Goal: Transaction & Acquisition: Download file/media

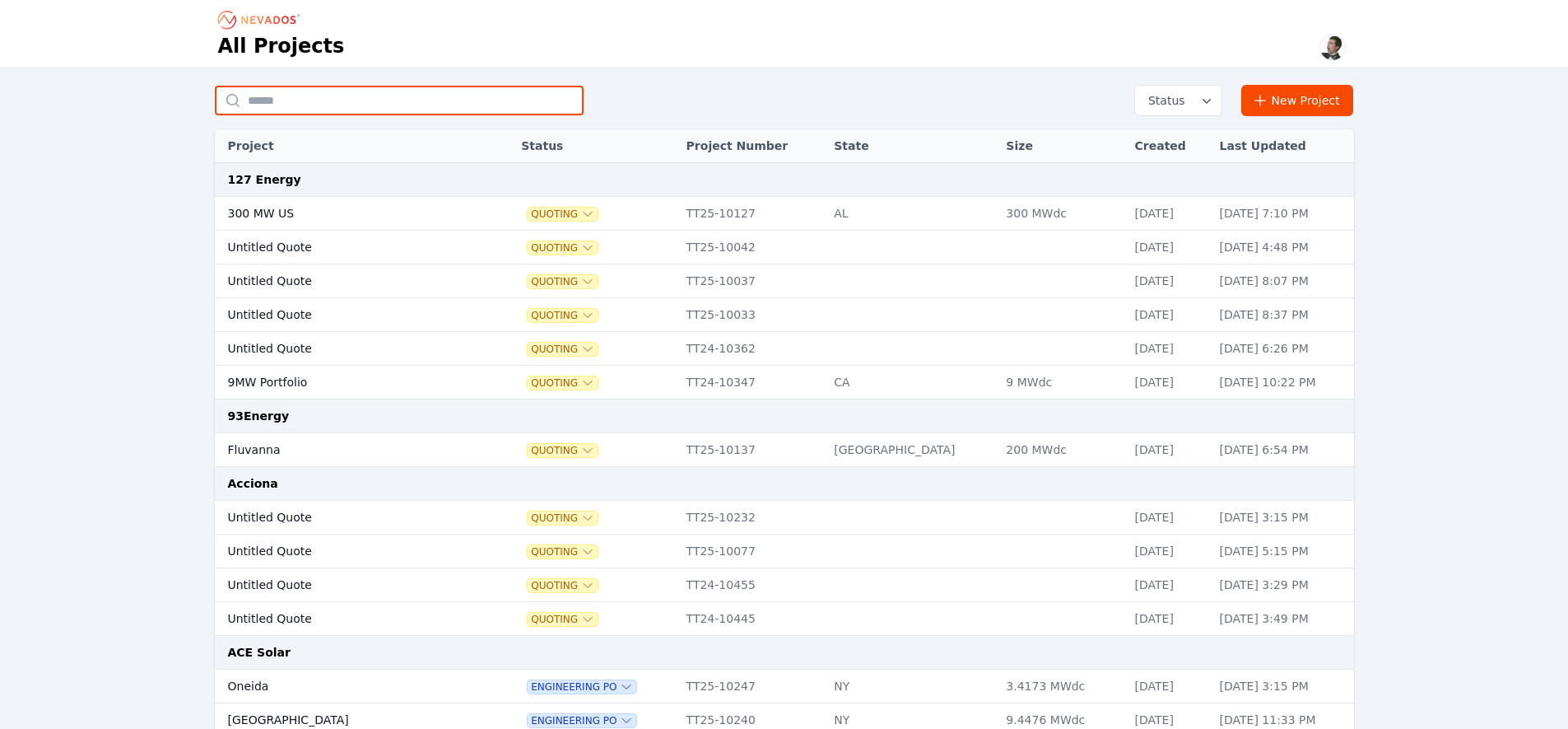
click at [386, 108] on input "text" at bounding box center [398, 101] width 369 height 30
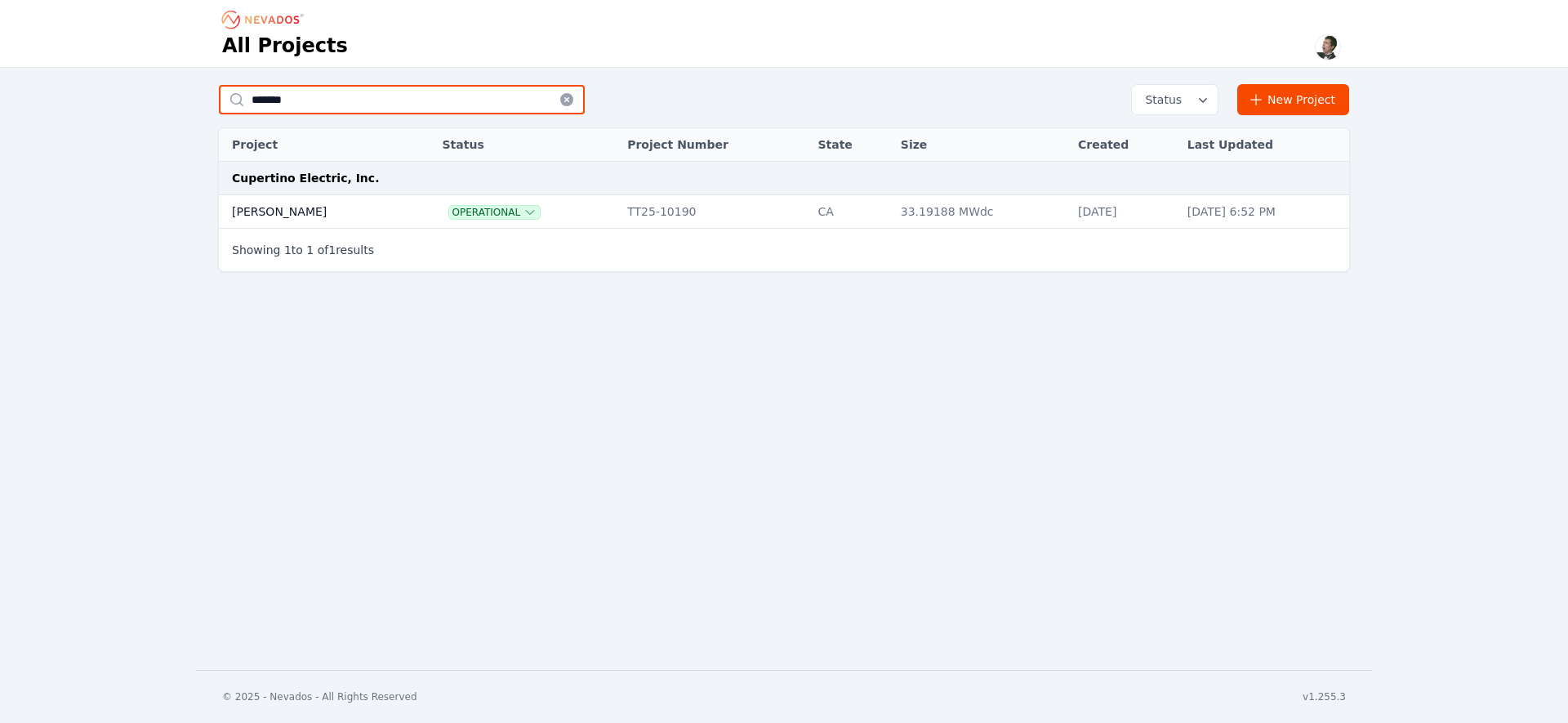
type input "*******"
click at [269, 202] on td "[PERSON_NAME]" at bounding box center [313, 212] width 188 height 33
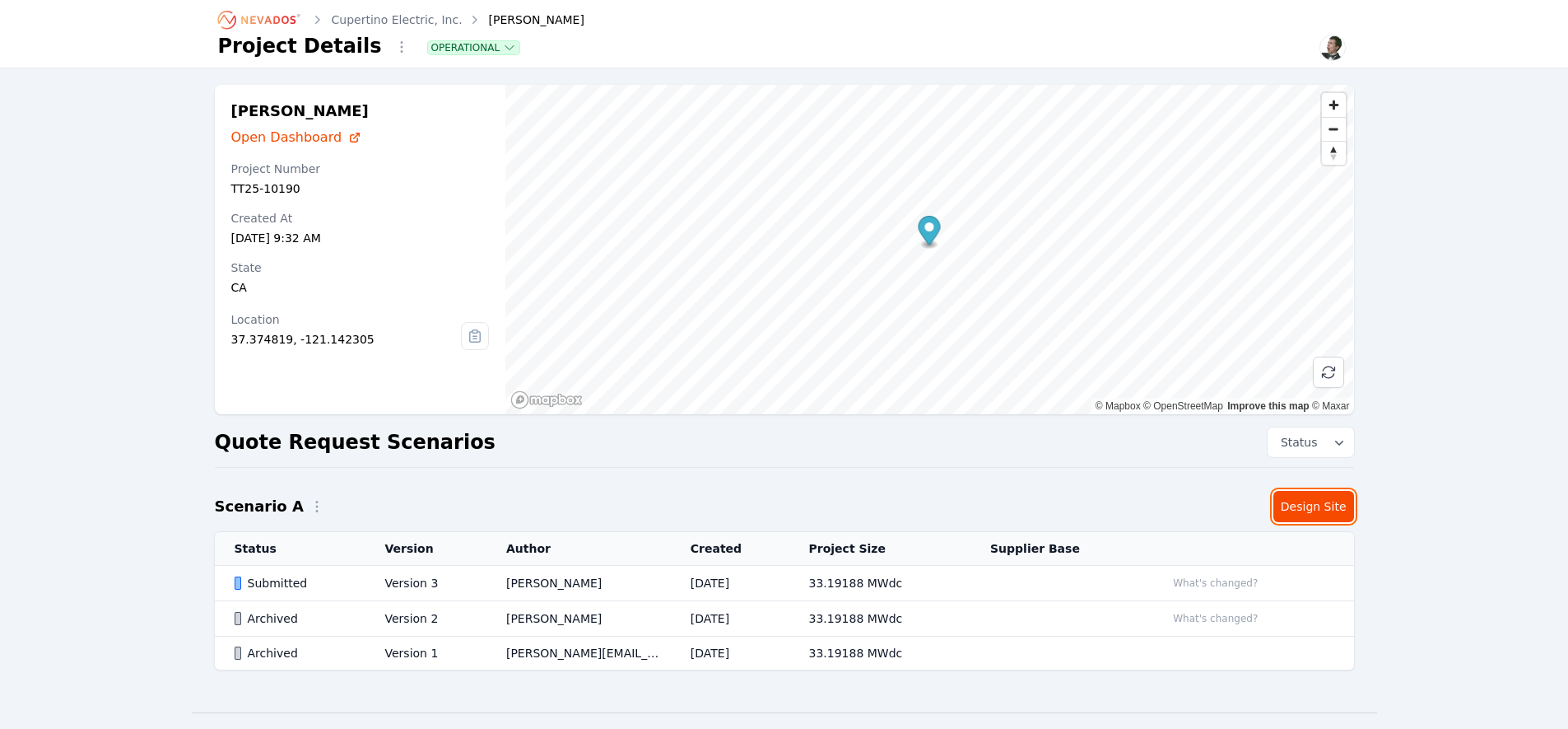
click at [1301, 513] on link "Design Site" at bounding box center [1314, 506] width 81 height 32
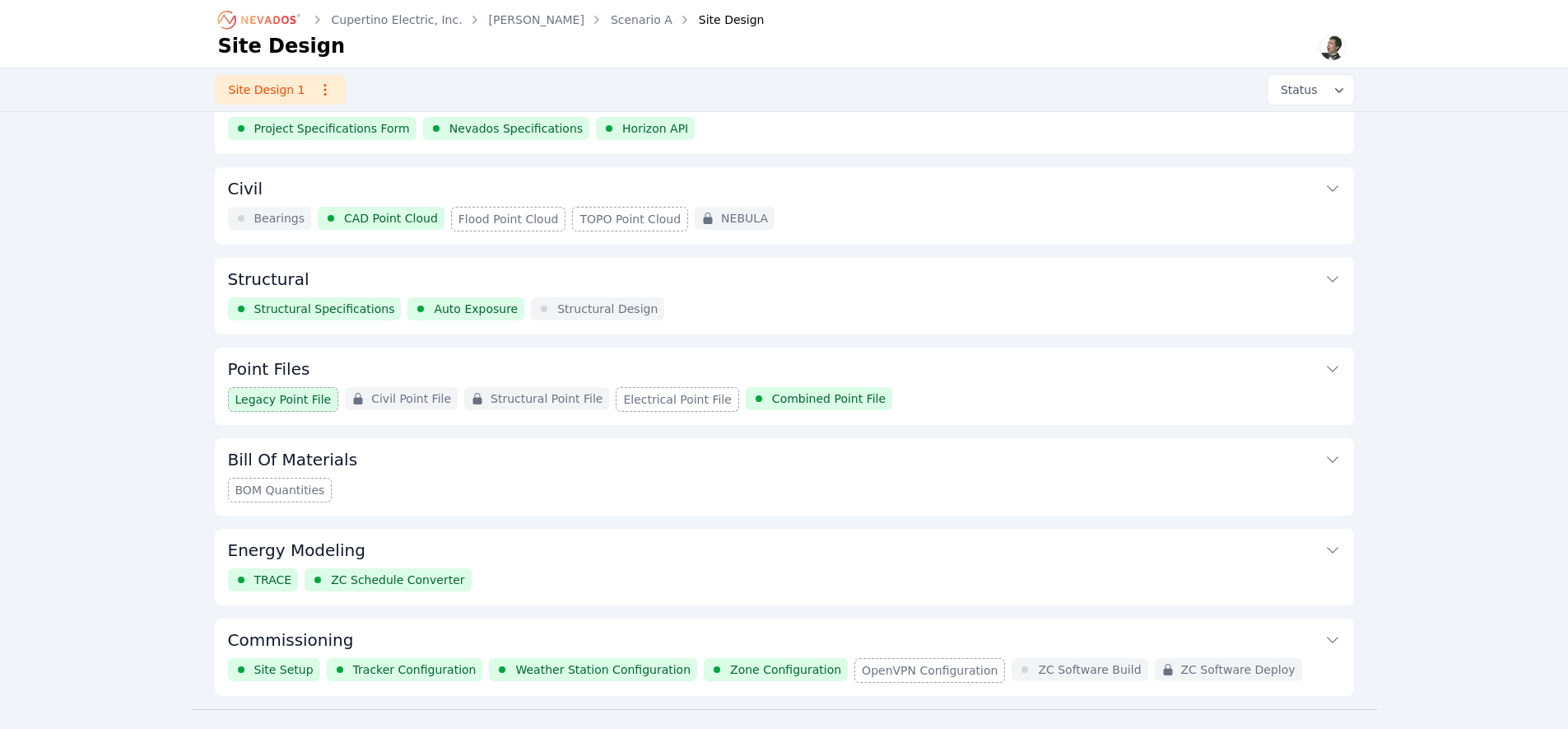
scroll to position [76, 0]
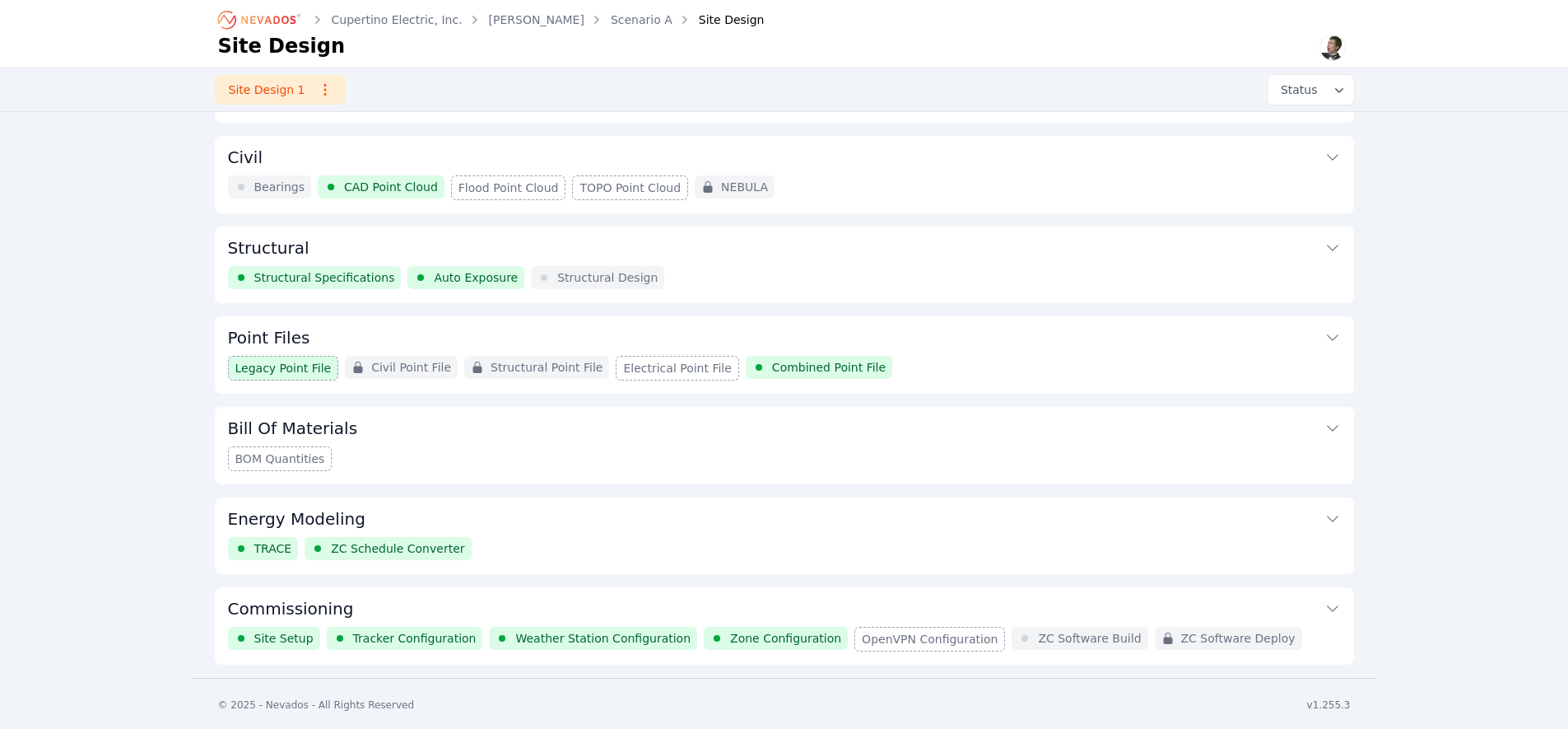
click at [814, 602] on button "Commissioning" at bounding box center [784, 606] width 1112 height 40
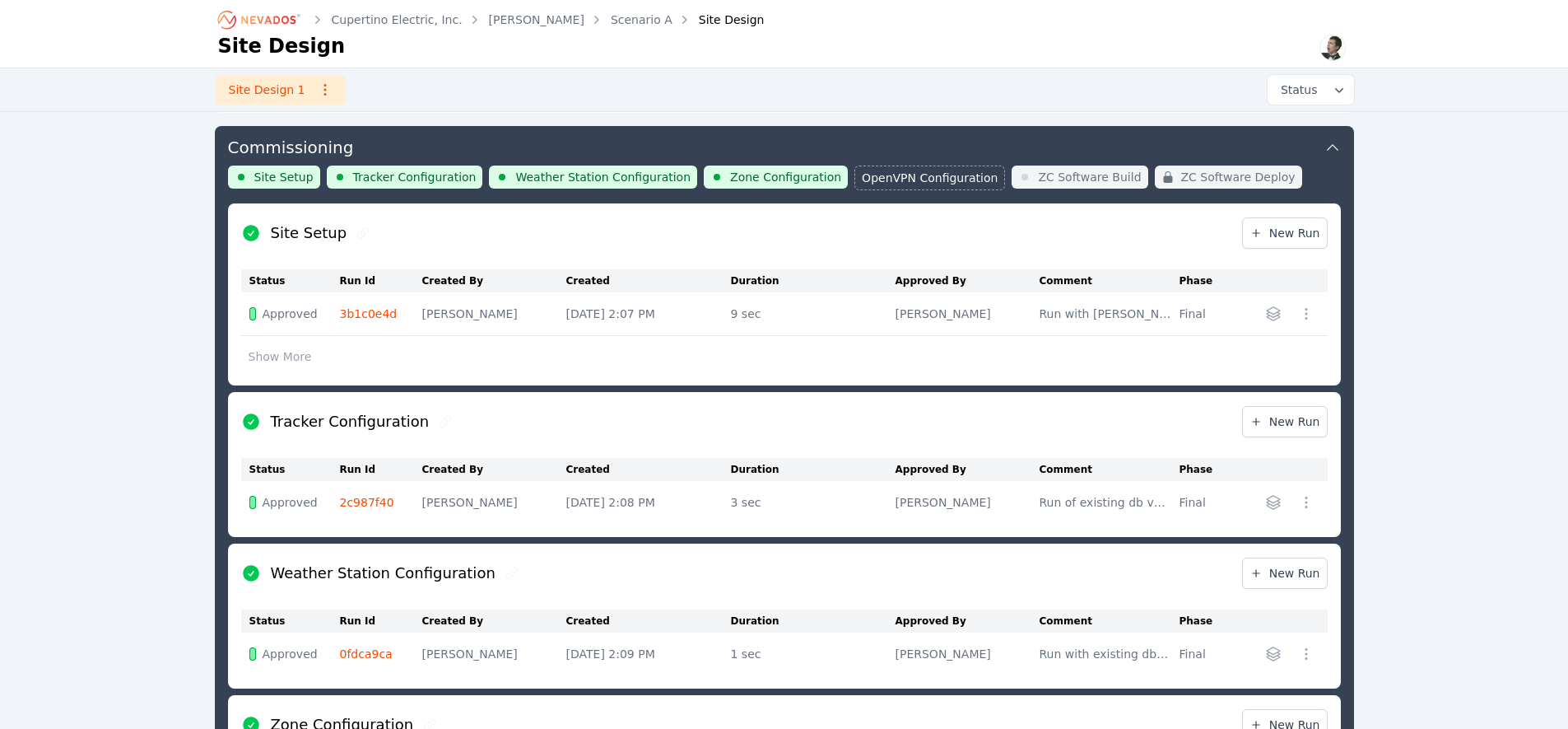
scroll to position [1089, 0]
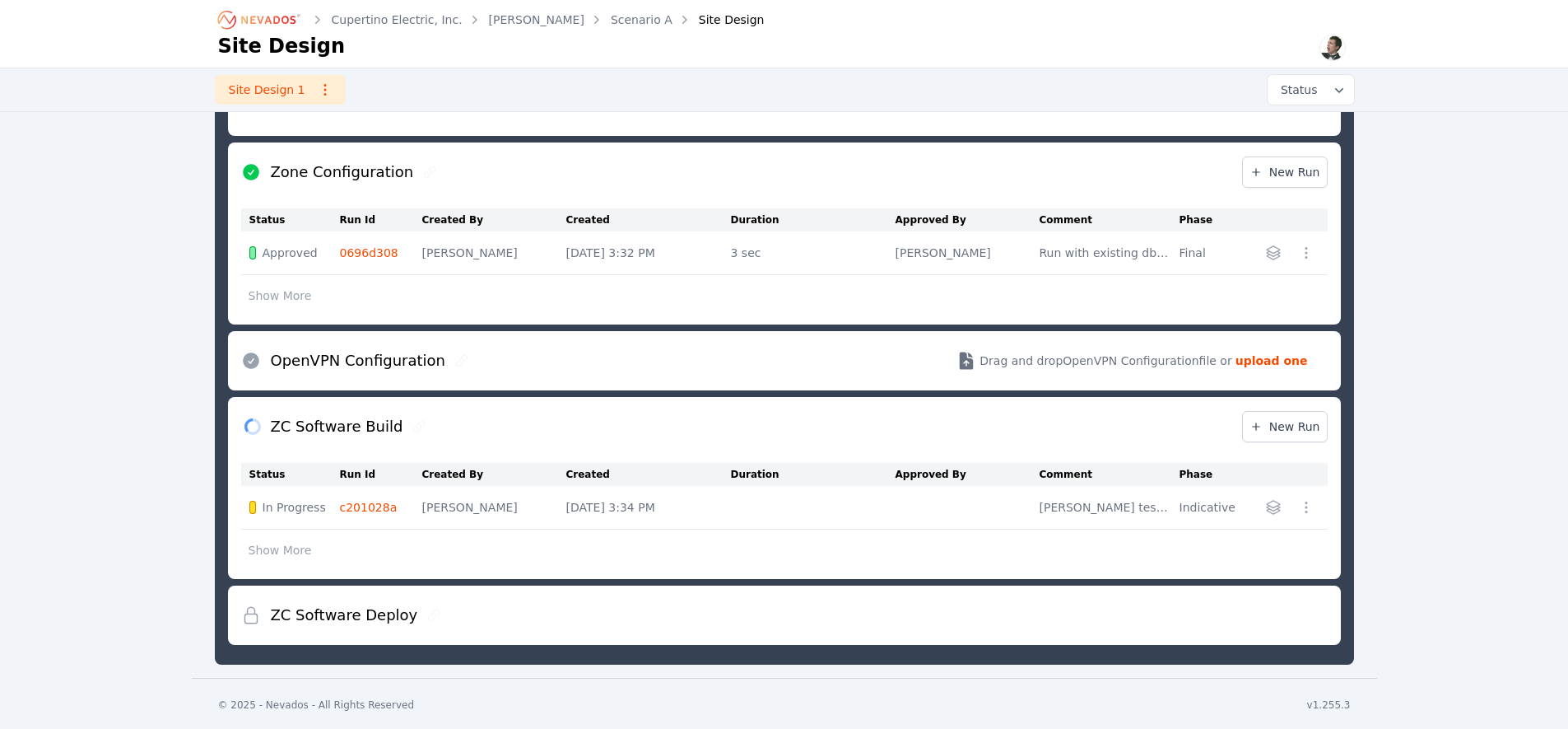
click at [383, 505] on link "c201028a" at bounding box center [369, 506] width 57 height 13
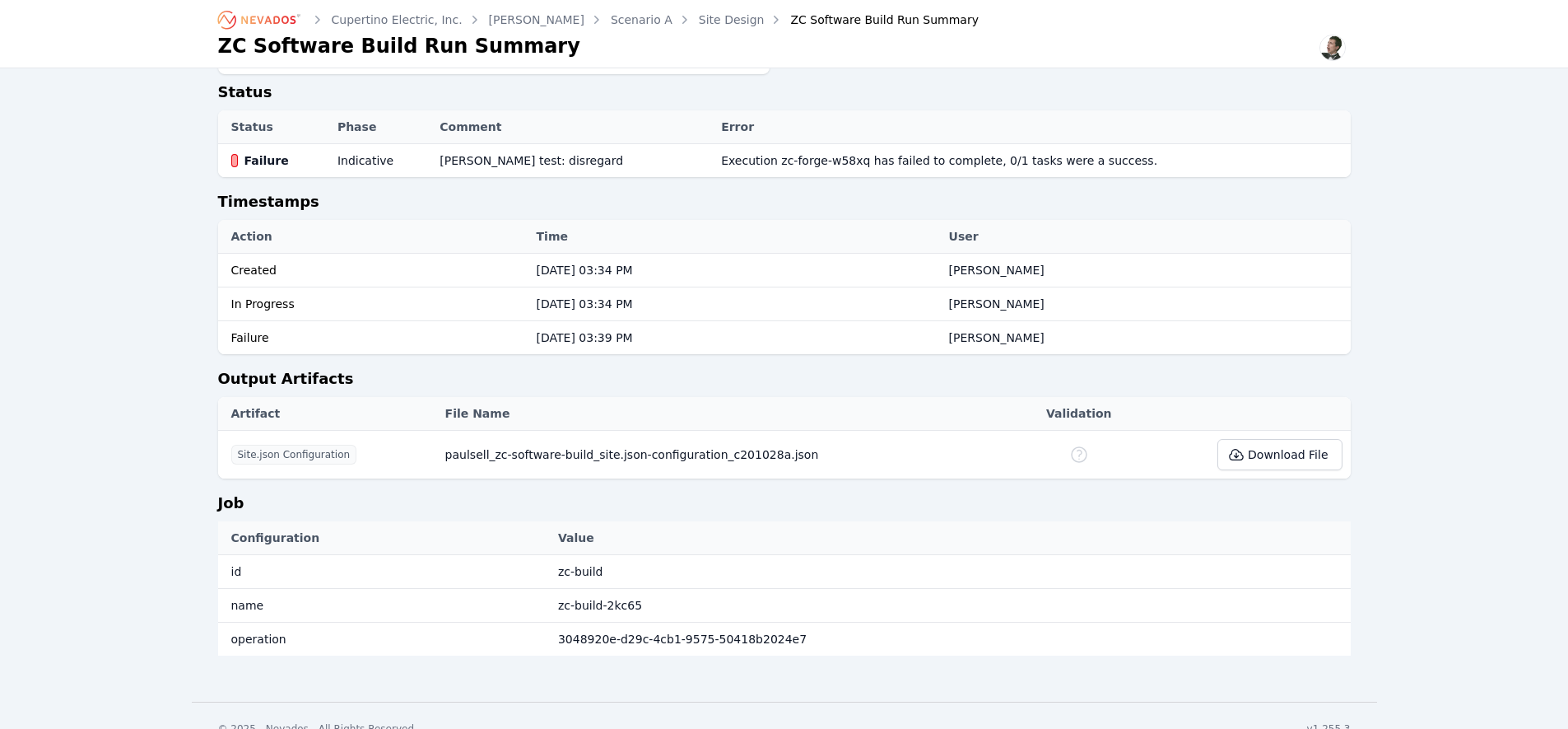
scroll to position [587, 0]
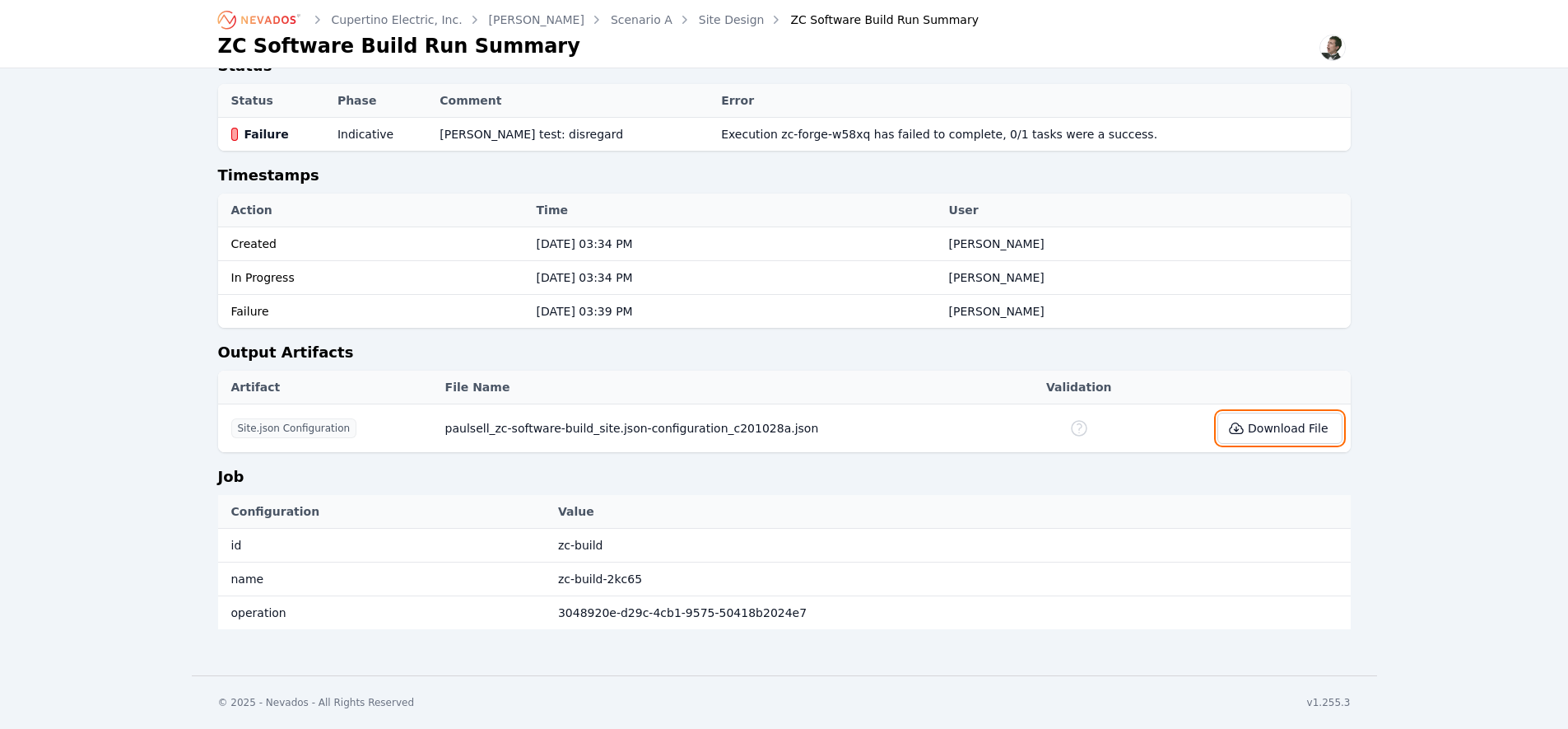
click at [1269, 430] on button "Download File" at bounding box center [1279, 428] width 125 height 32
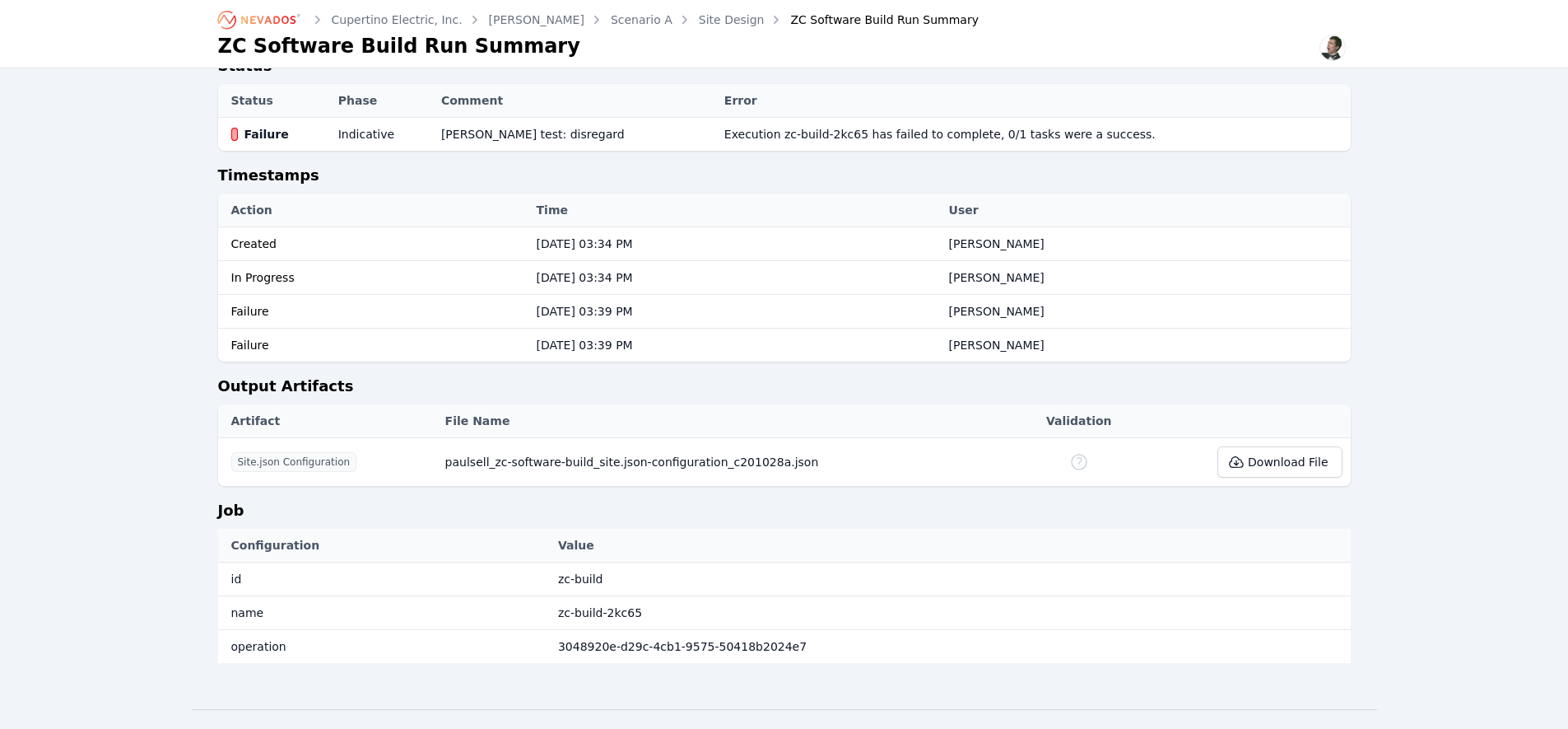
click at [258, 11] on icon "Breadcrumb" at bounding box center [260, 20] width 91 height 27
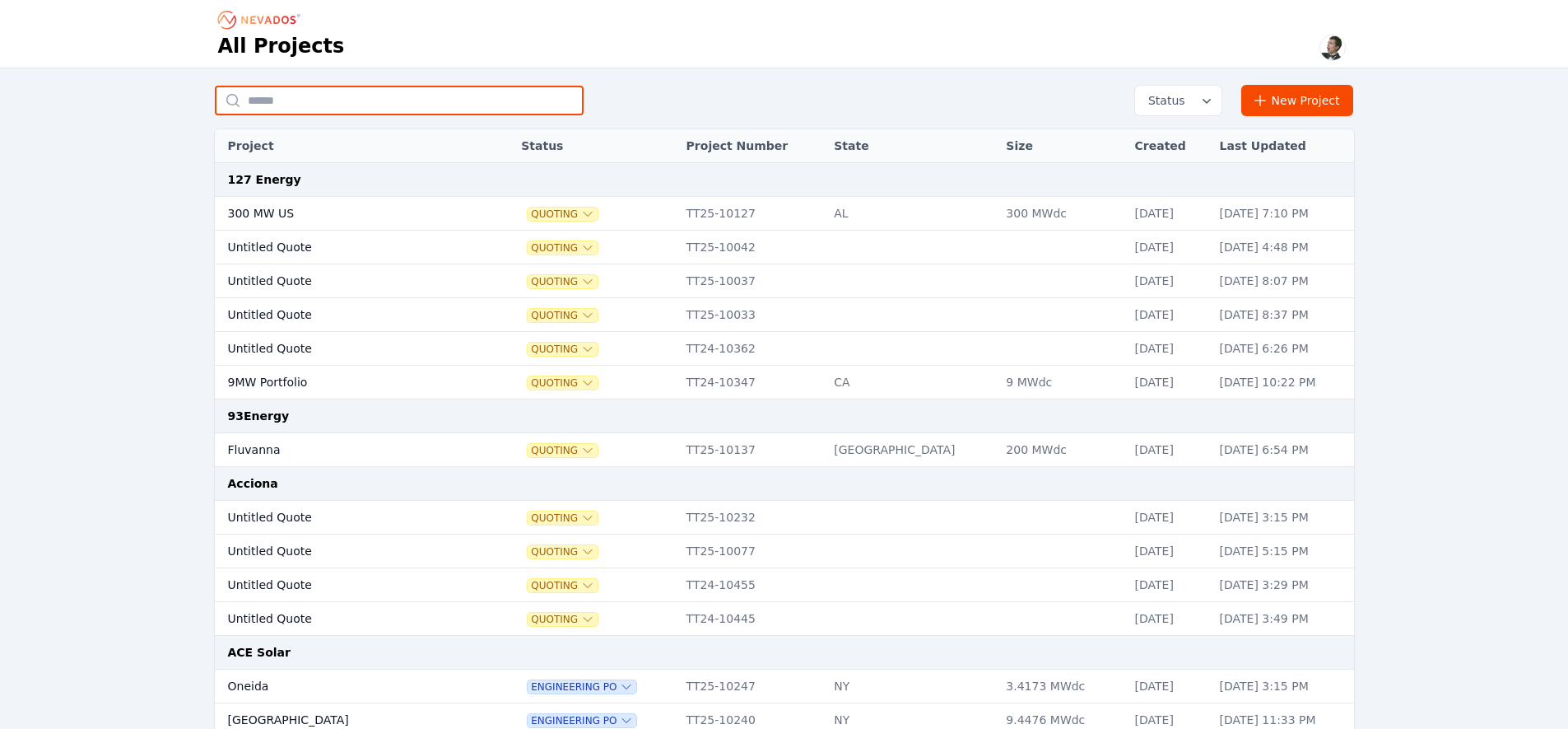
click at [335, 101] on input "text" at bounding box center [398, 101] width 369 height 30
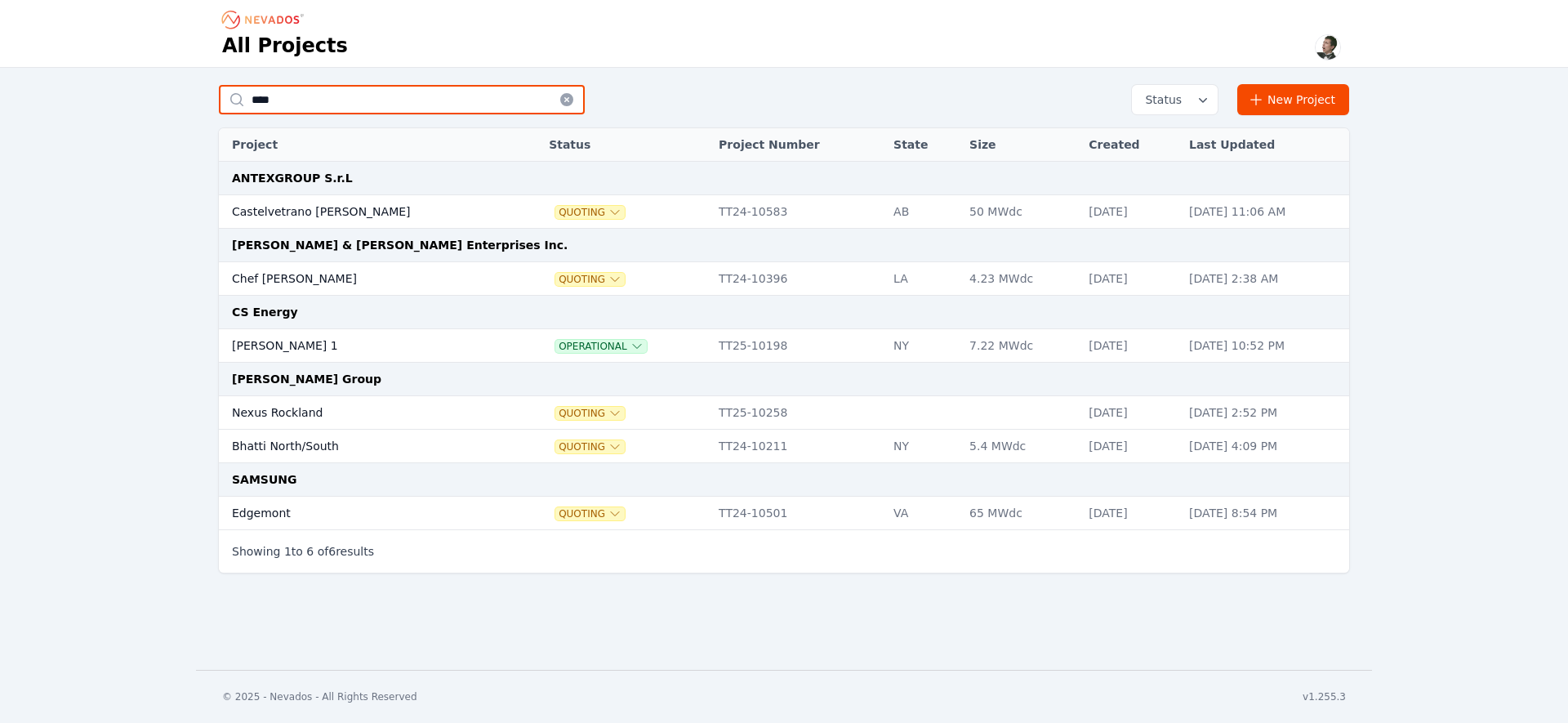
drag, startPoint x: 287, startPoint y: 102, endPoint x: 153, endPoint y: 108, distance: 134.1
click at [153, 108] on div "**** Status New Project Project Status Project Number State Size Created Last U…" at bounding box center [784, 333] width 1568 height 531
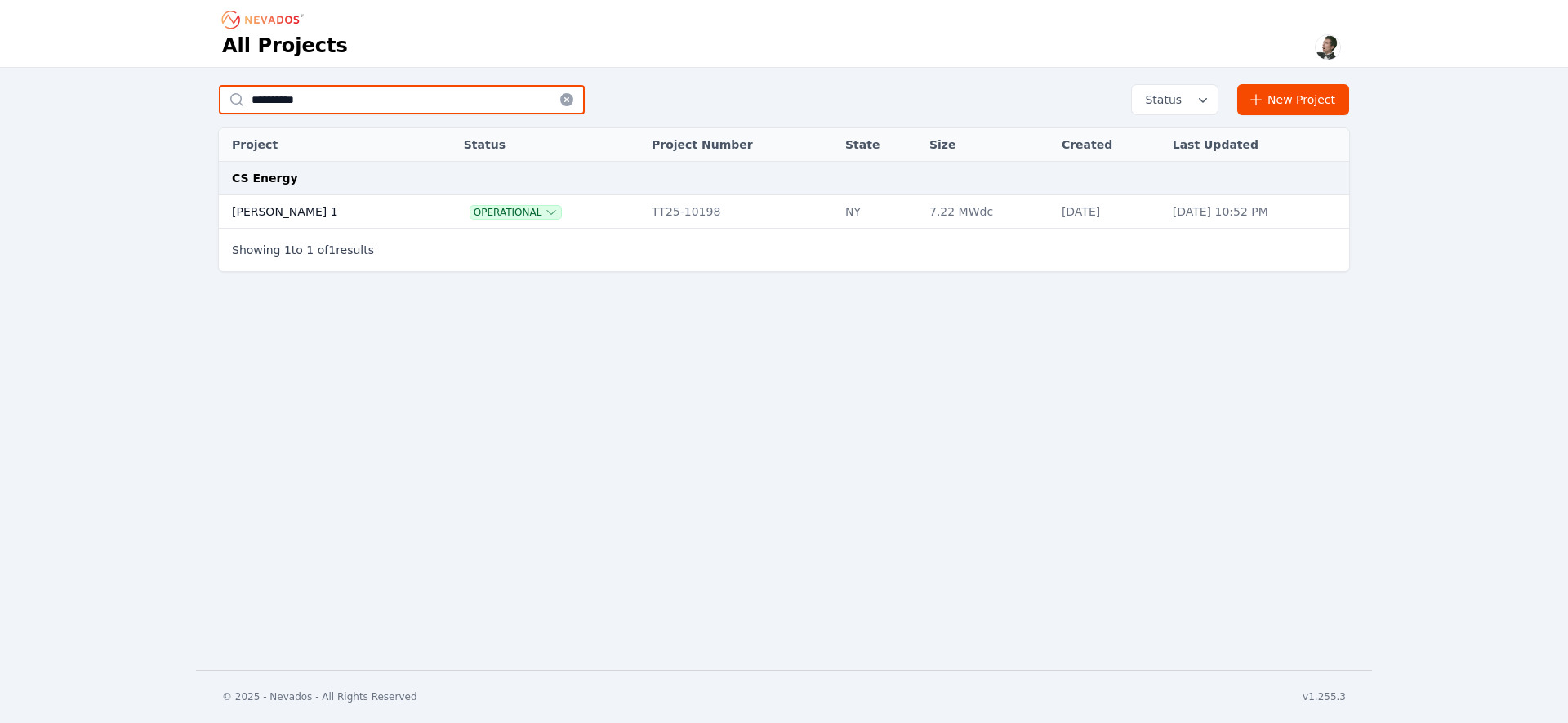
type input "**********"
click at [280, 211] on td "[PERSON_NAME] 1" at bounding box center [324, 212] width 210 height 33
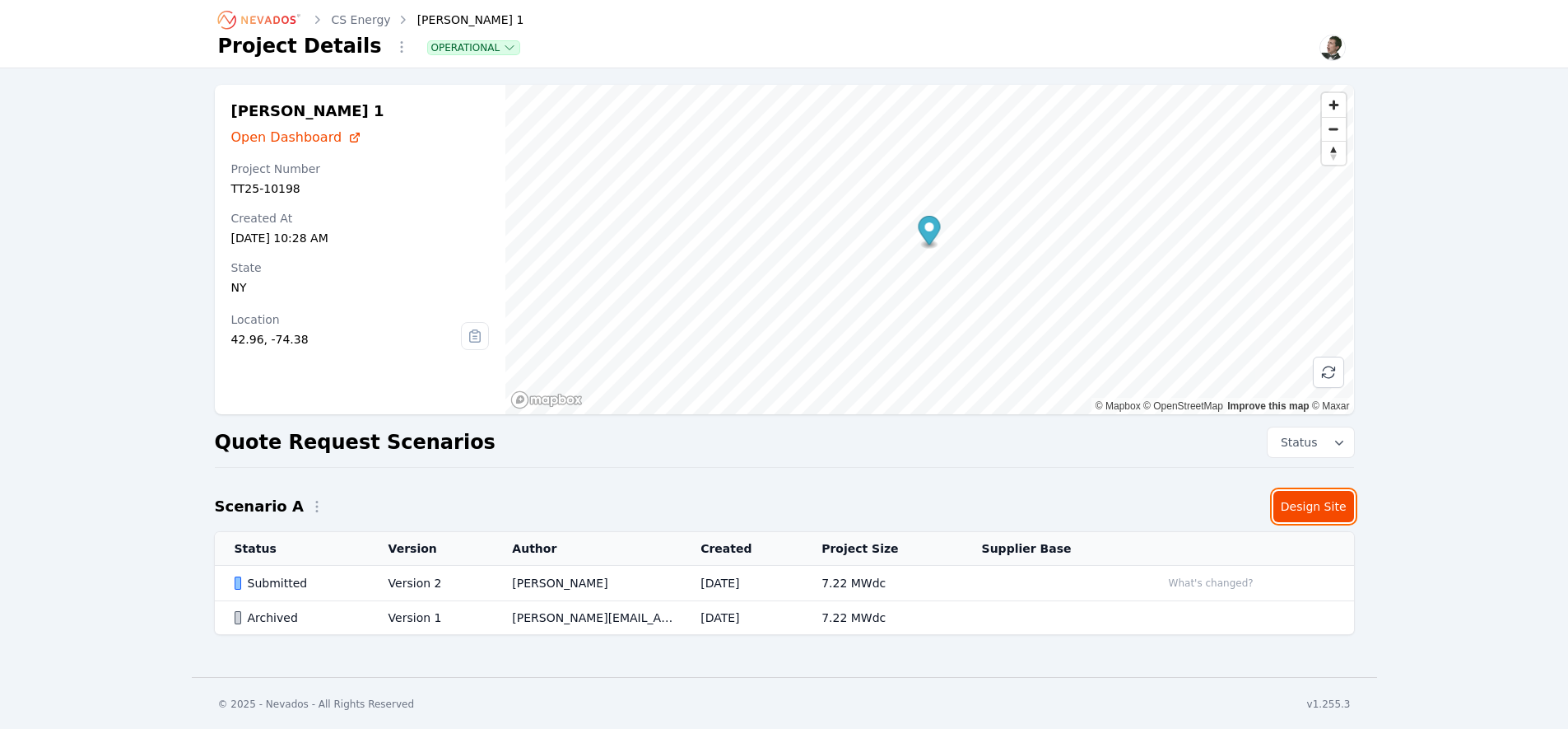
click at [1308, 501] on link "Design Site" at bounding box center [1314, 506] width 81 height 32
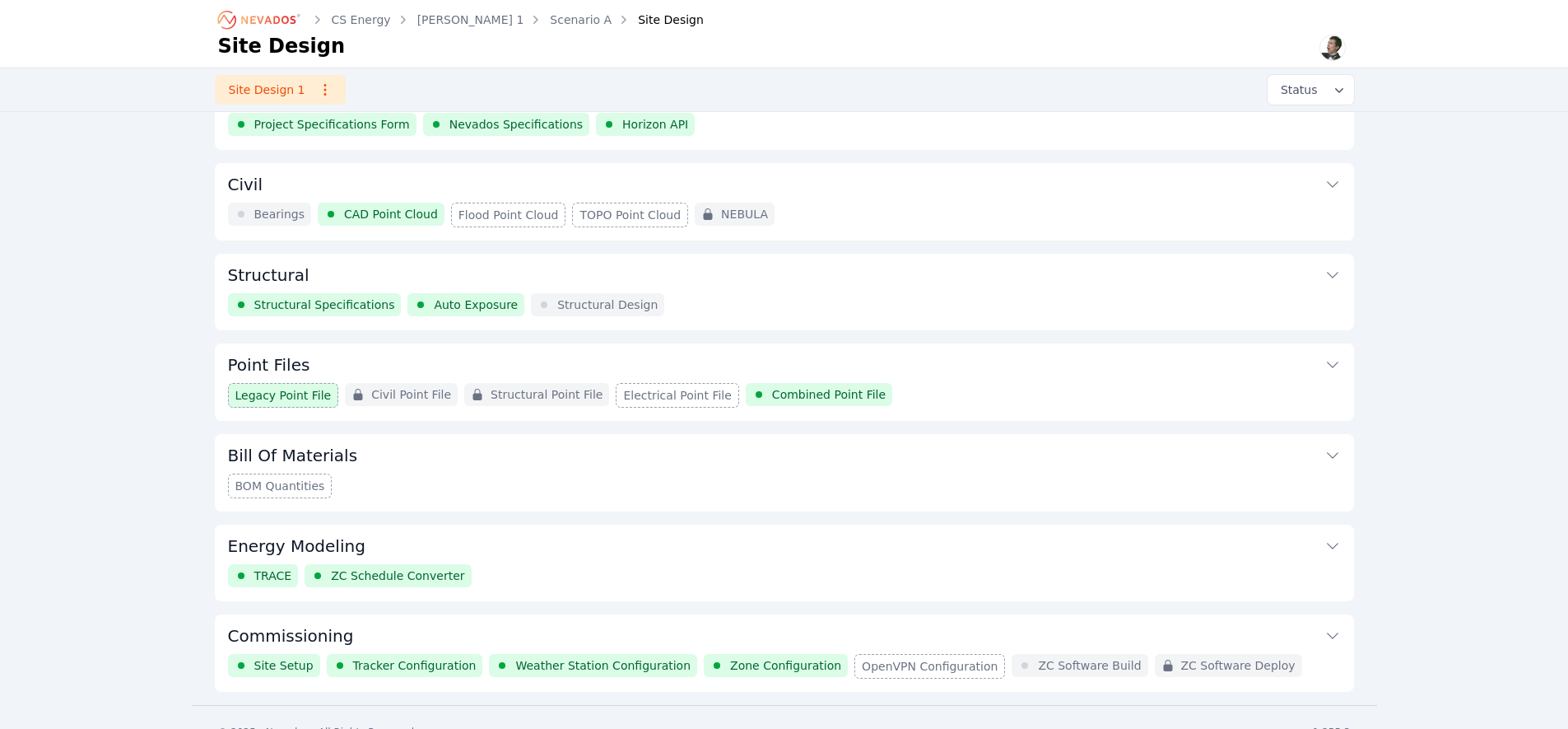
scroll to position [76, 0]
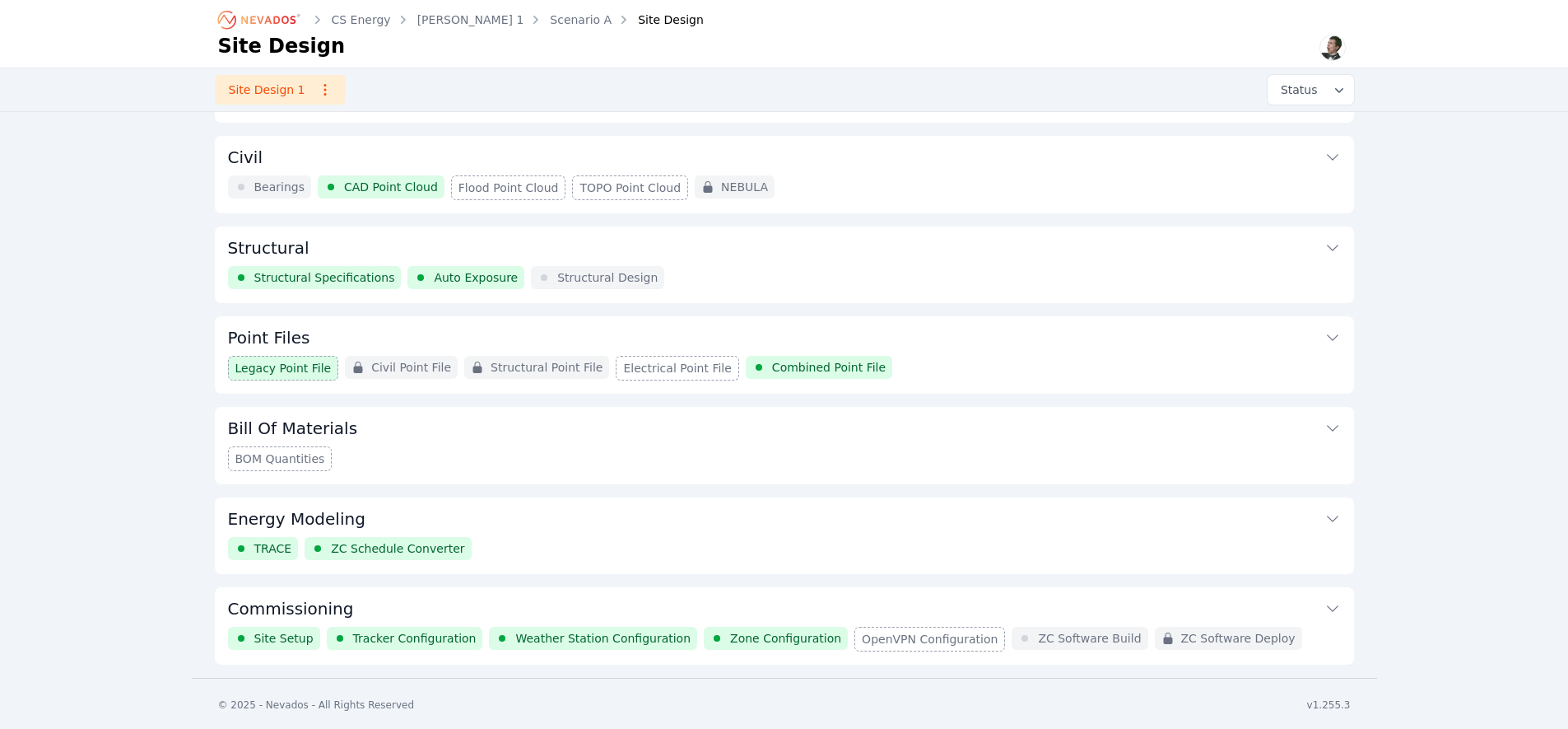
click at [788, 601] on button "Commissioning" at bounding box center [784, 606] width 1112 height 40
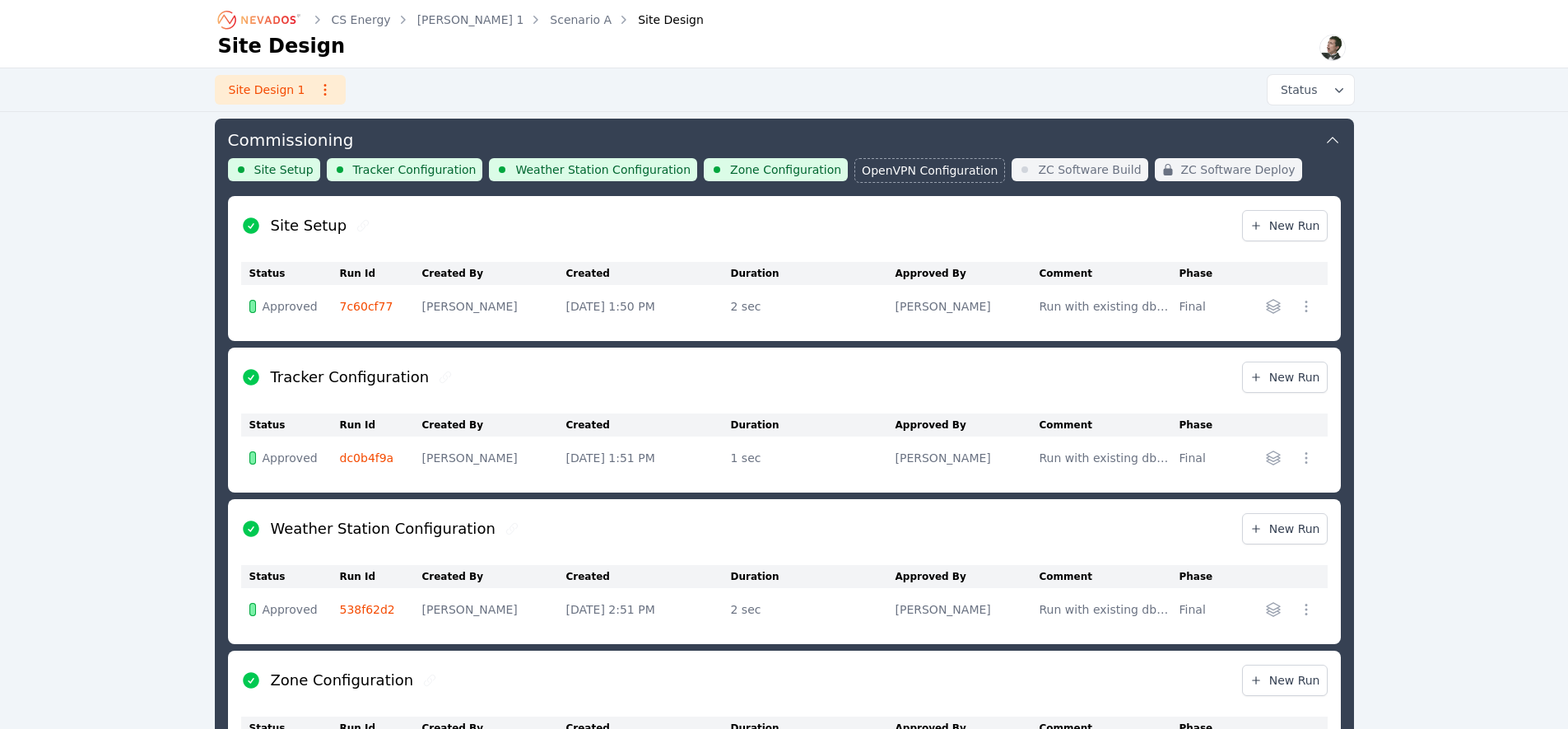
scroll to position [1052, 0]
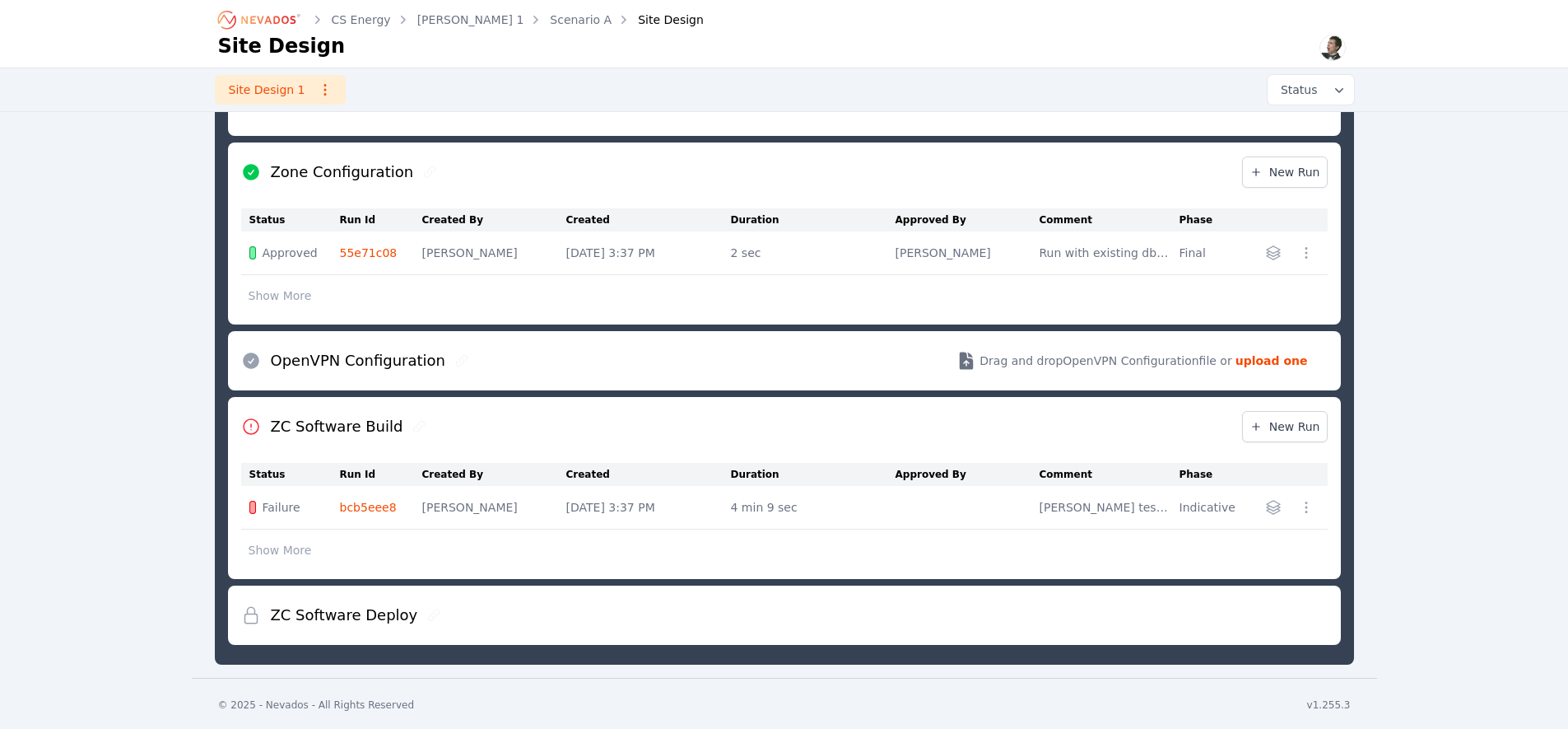
click at [371, 501] on link "bcb5eee8" at bounding box center [368, 506] width 56 height 13
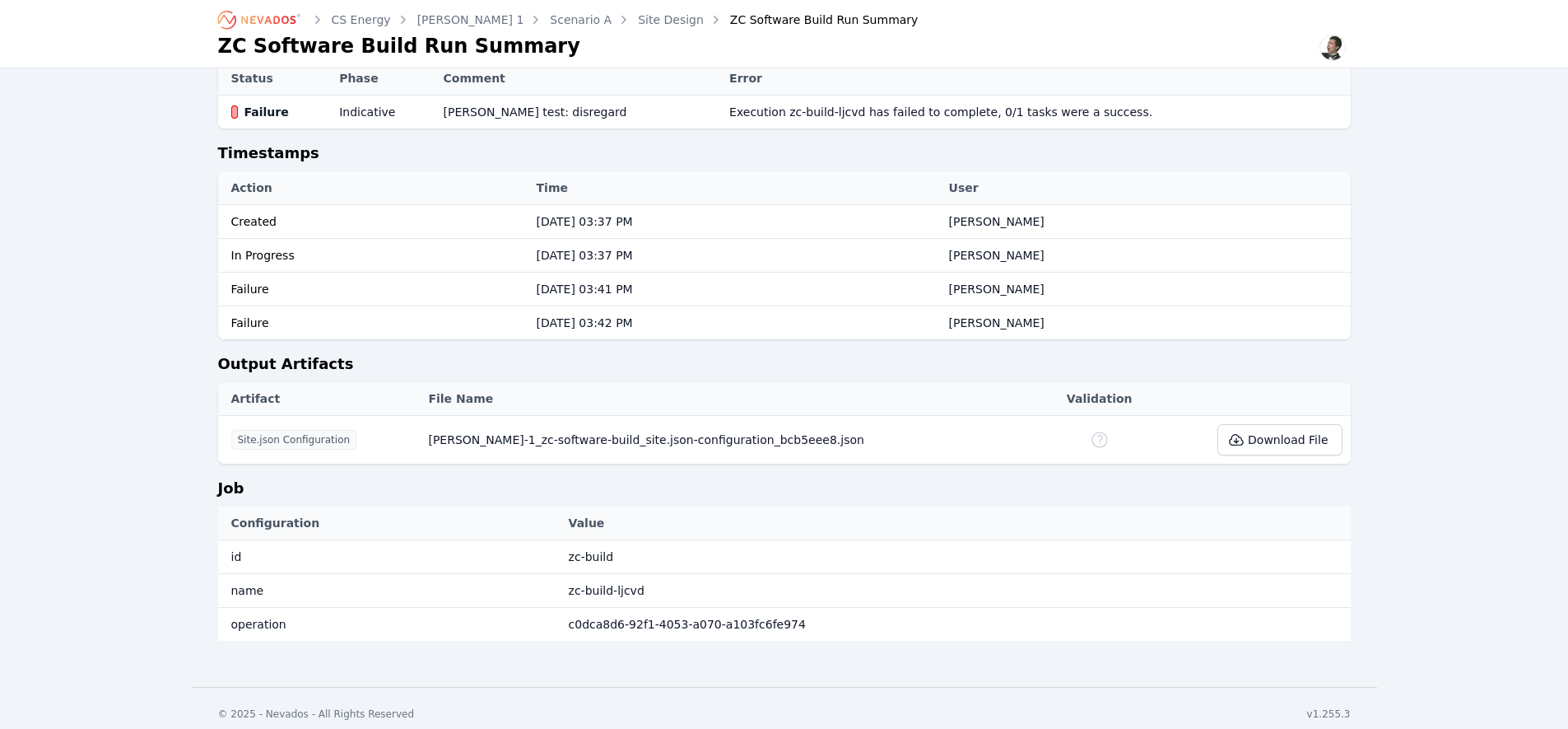
scroll to position [593, 0]
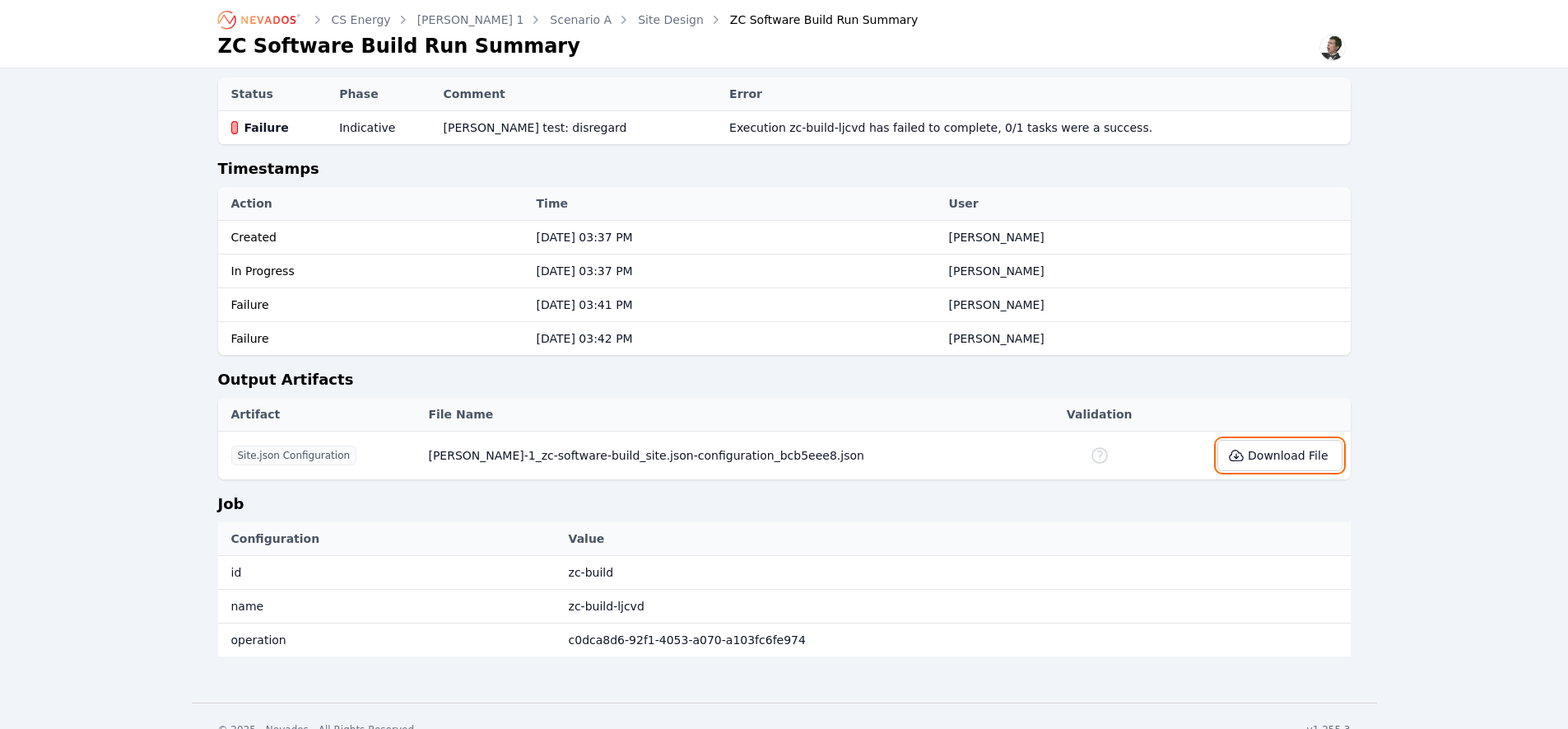
click at [1282, 454] on button "Download File" at bounding box center [1279, 455] width 125 height 32
click at [246, 22] on icon "Breadcrumb" at bounding box center [268, 20] width 54 height 8
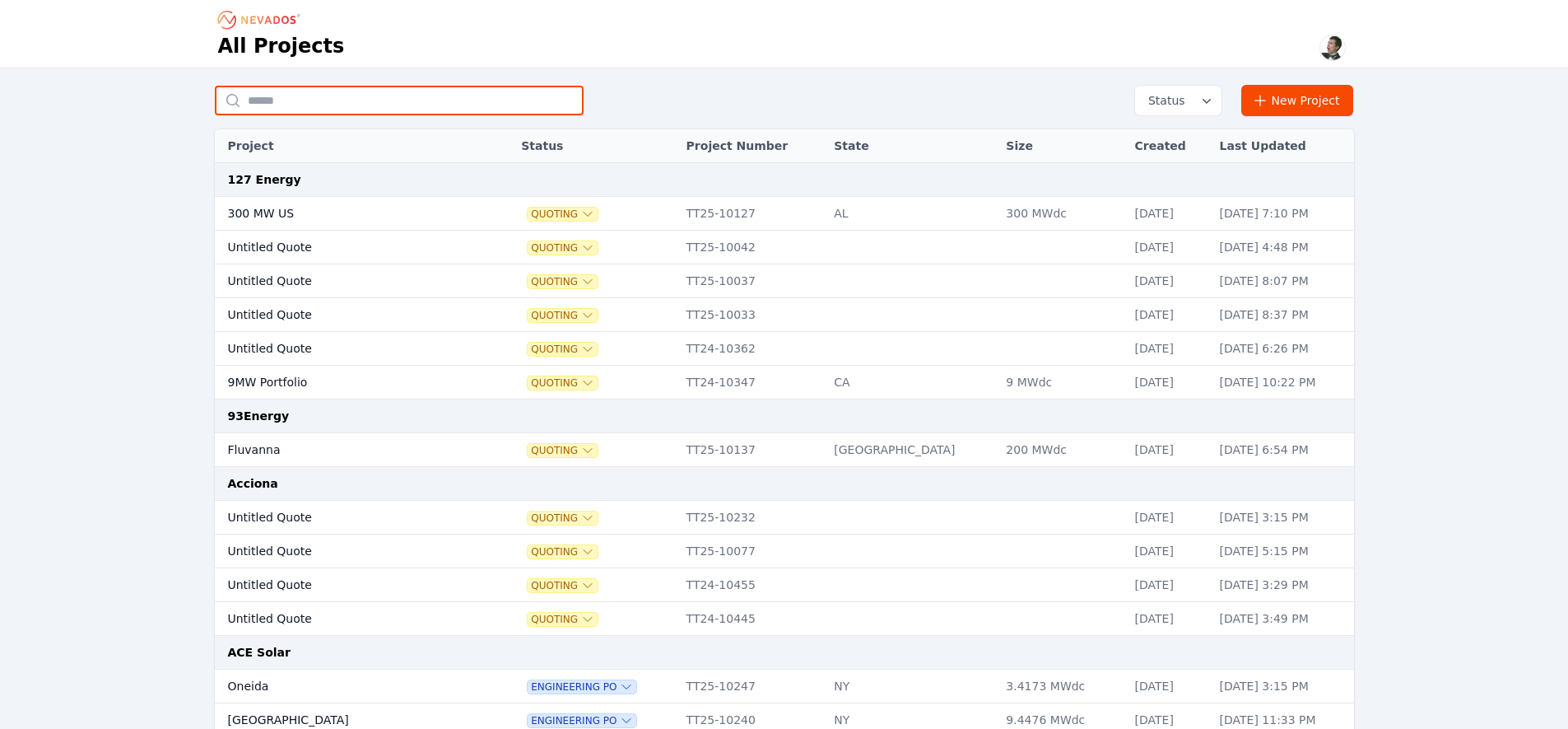
click at [487, 105] on input "text" at bounding box center [398, 101] width 369 height 30
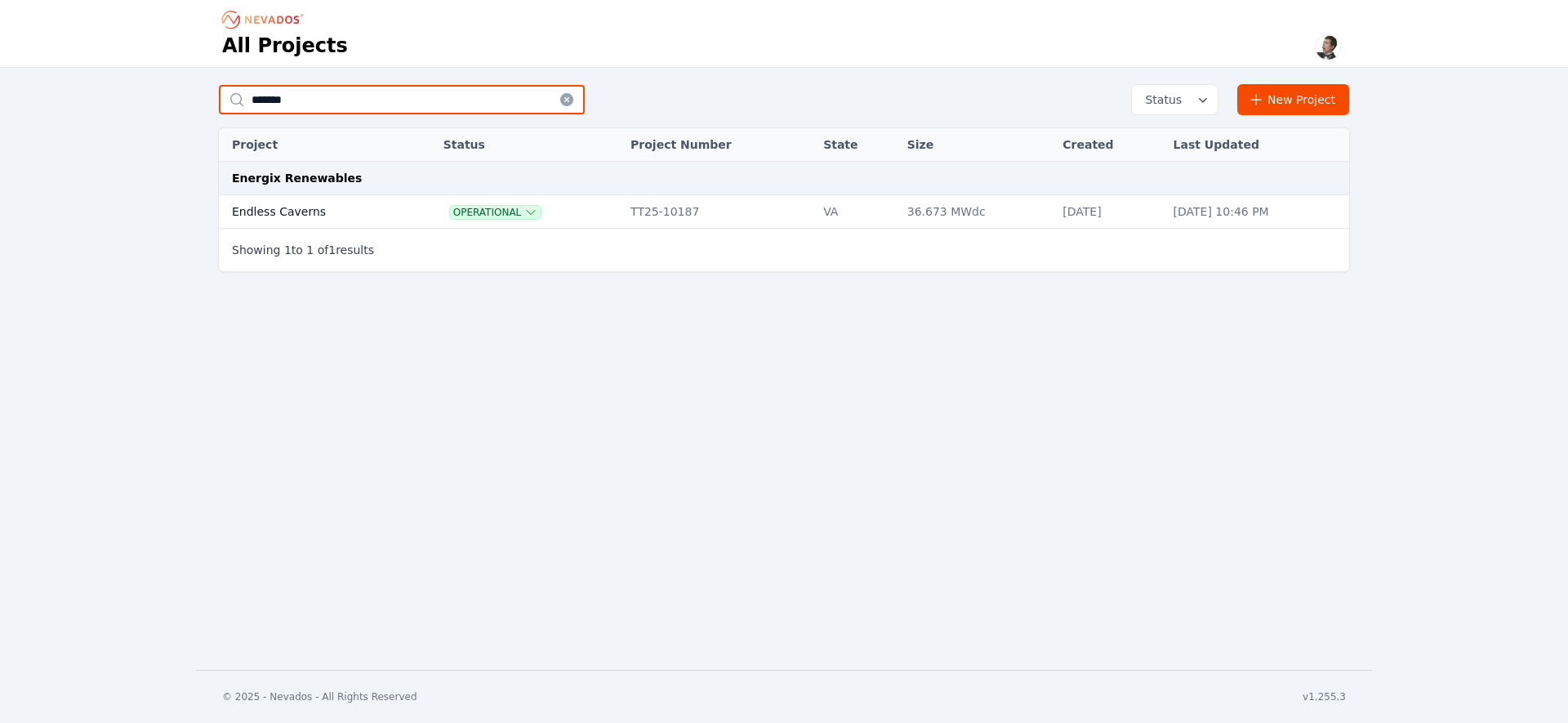
type input "*******"
click at [321, 208] on td "Endless Caverns" at bounding box center [313, 212] width 189 height 33
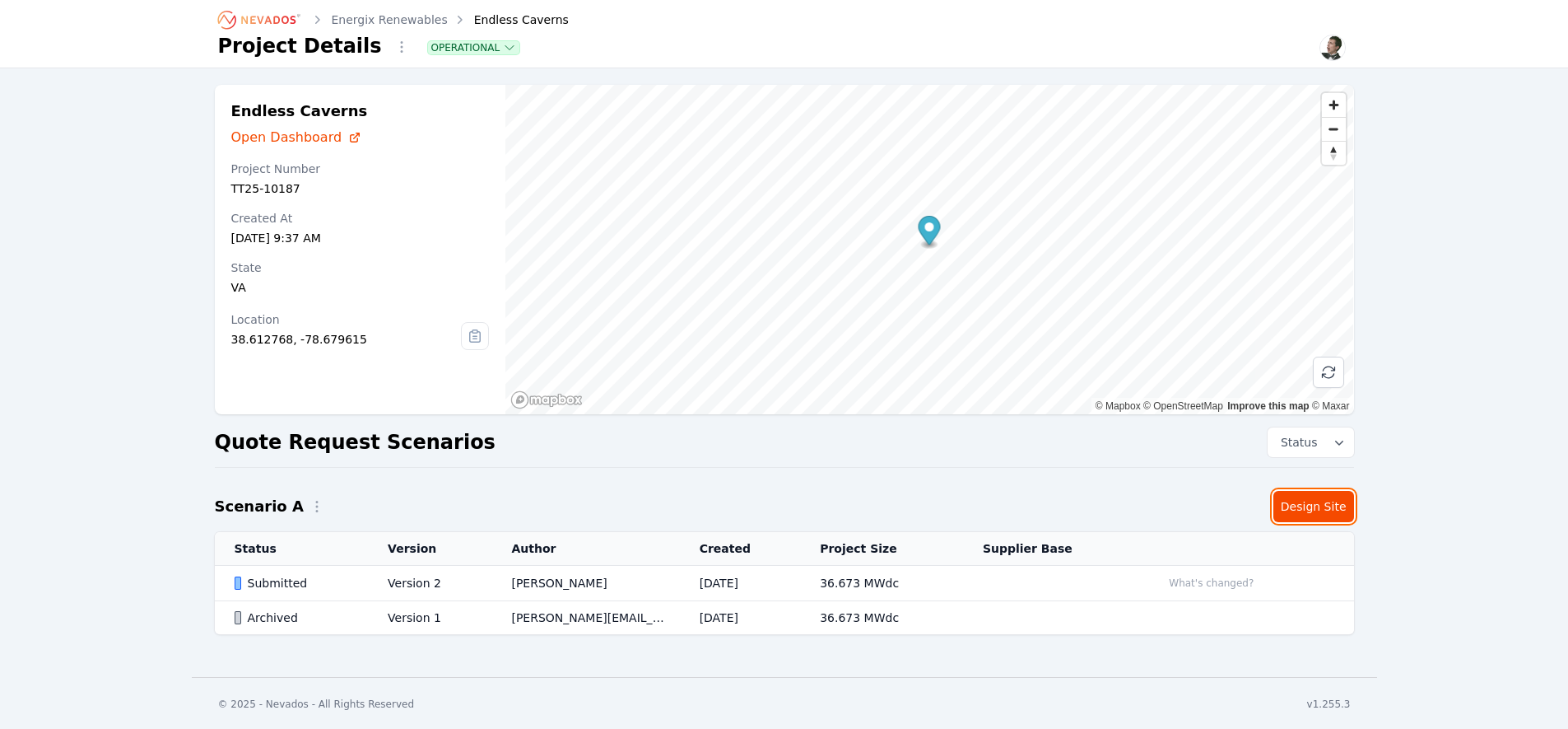
click at [1303, 509] on link "Design Site" at bounding box center [1314, 506] width 81 height 32
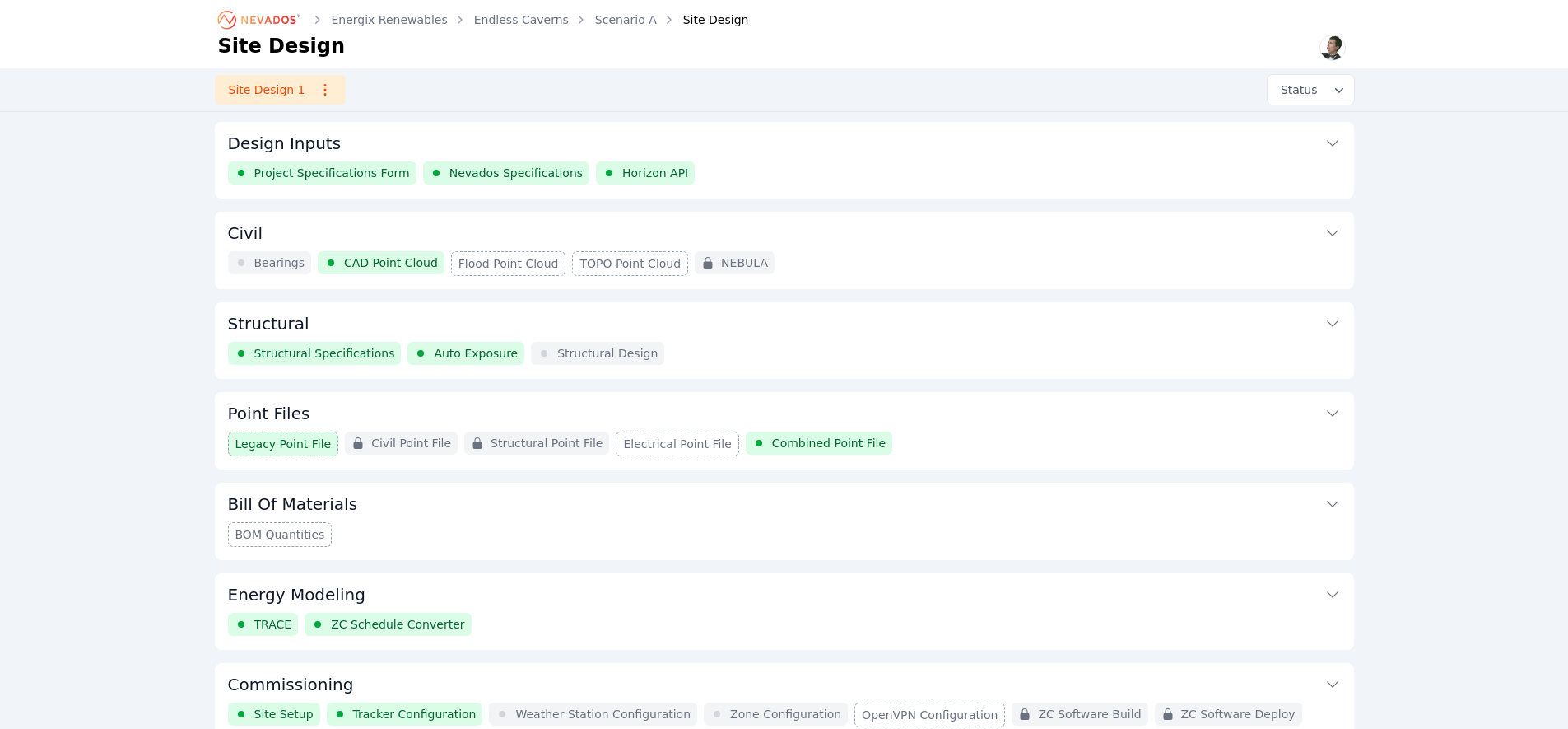
scroll to position [76, 0]
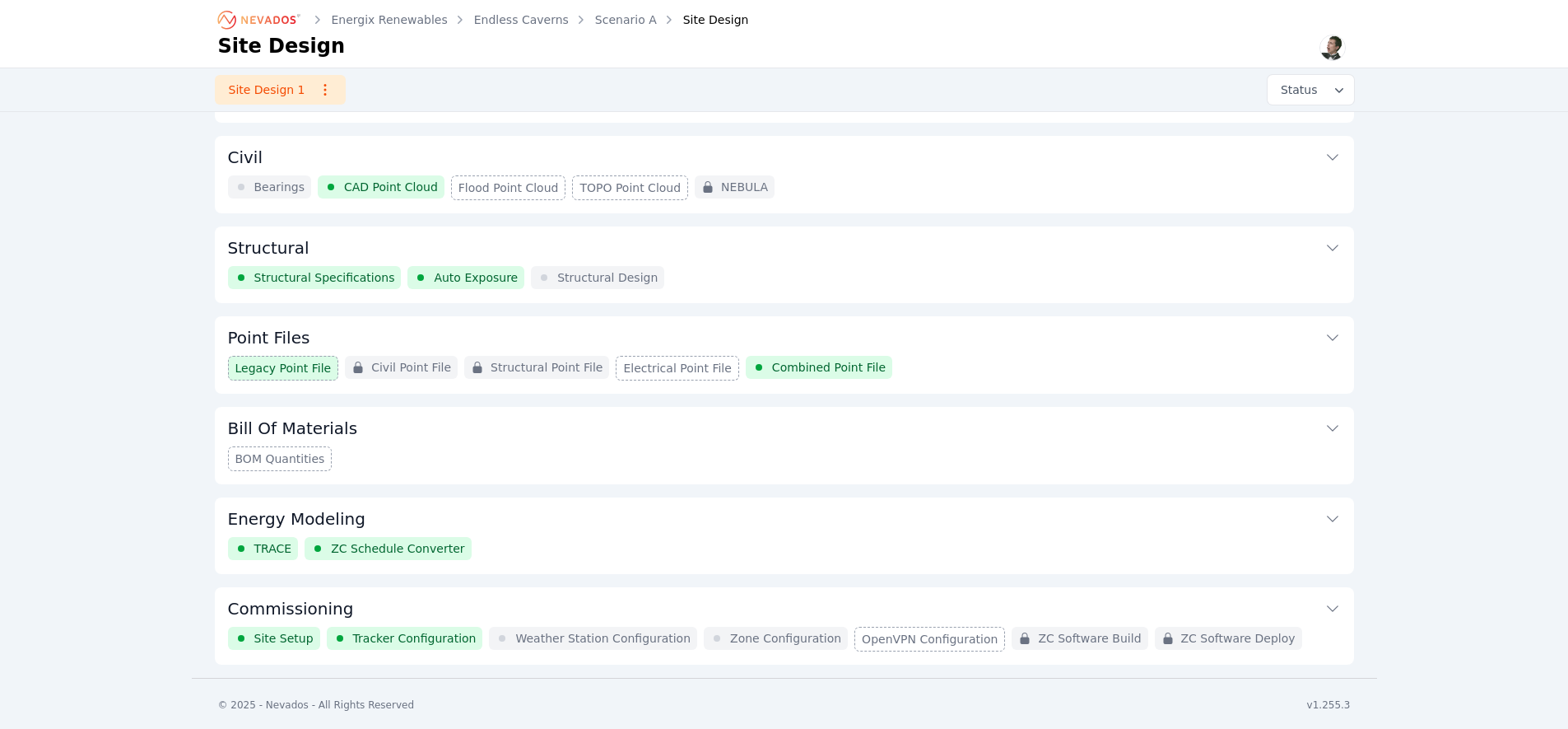
click at [375, 610] on button "Commissioning" at bounding box center [784, 606] width 1112 height 40
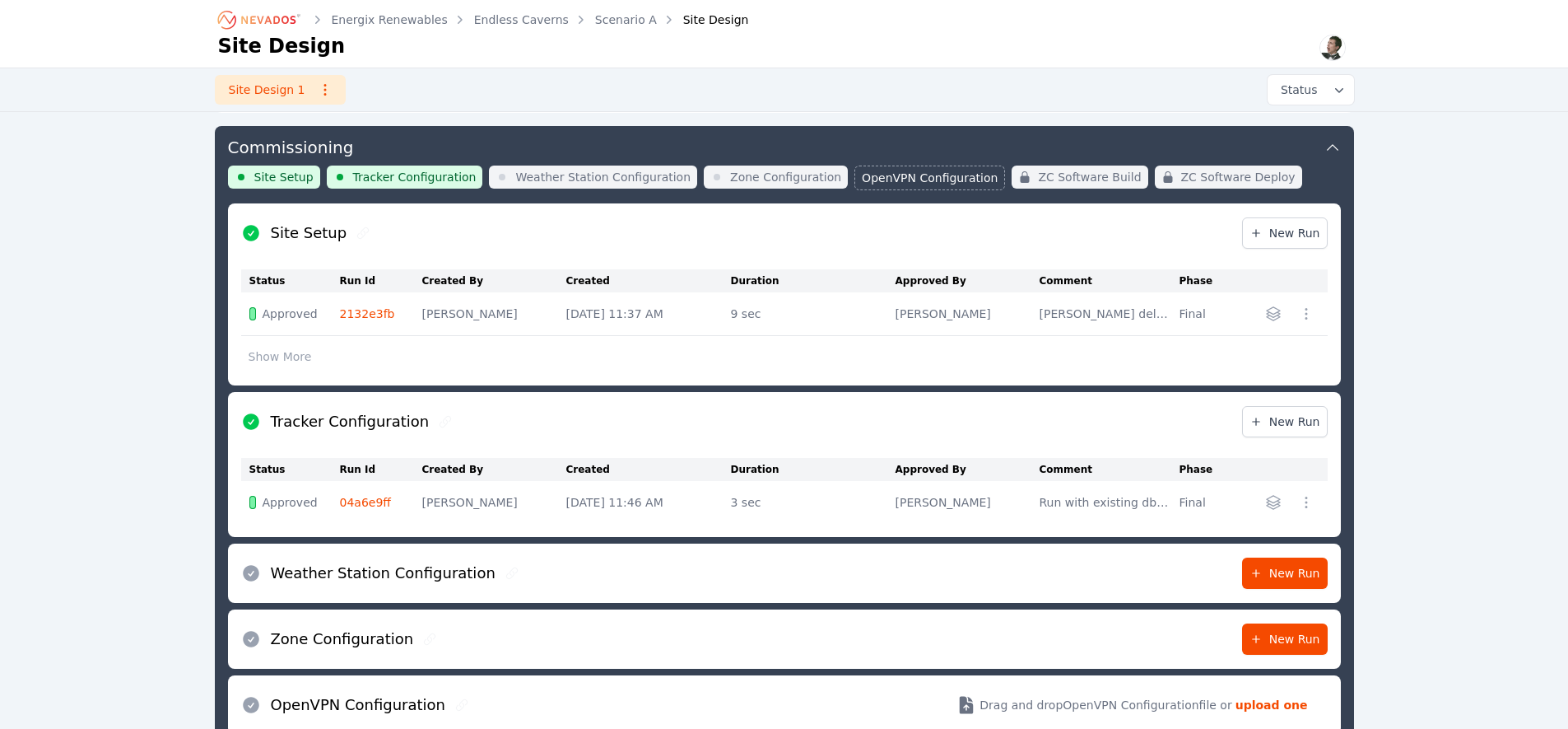
click at [351, 310] on link "2132e3fb" at bounding box center [368, 313] width 55 height 13
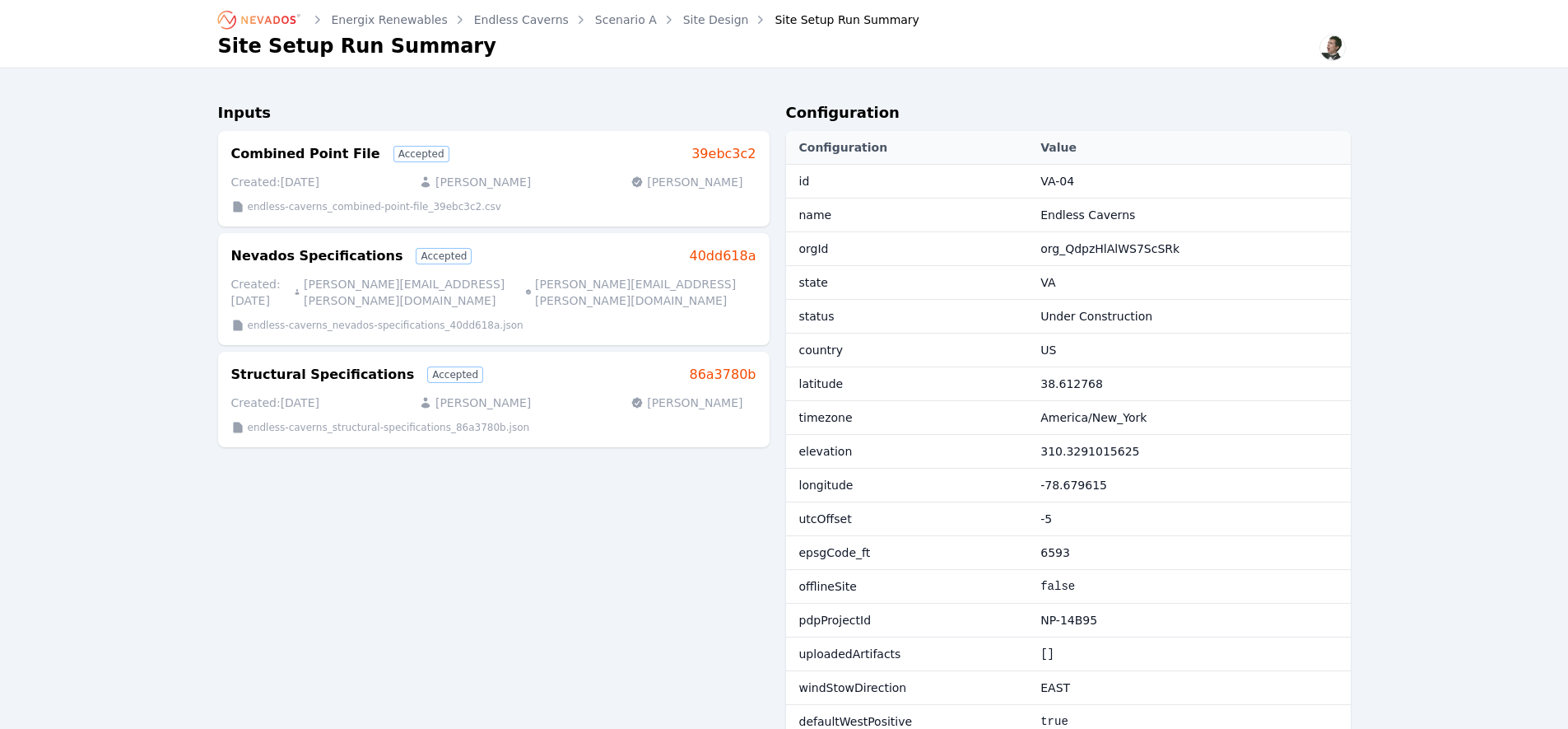
scroll to position [537, 0]
